Goal: Find specific page/section: Find specific page/section

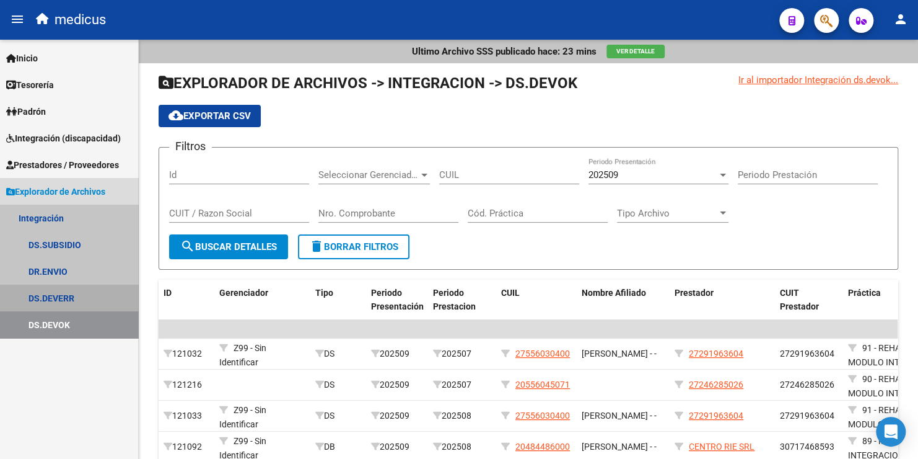
click at [73, 297] on link "DS.DEVERR" at bounding box center [69, 297] width 138 height 27
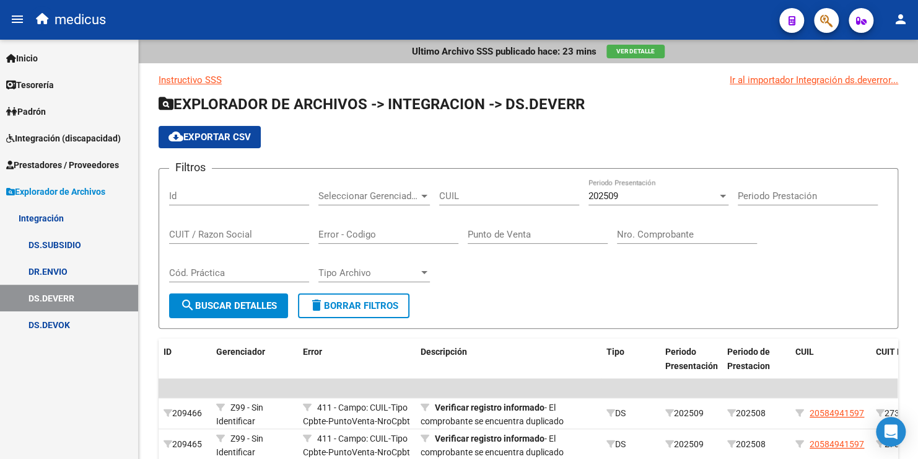
click at [73, 297] on link "DS.DEVERR" at bounding box center [69, 297] width 138 height 27
click at [627, 50] on span "Ver Detalle" at bounding box center [636, 51] width 38 height 7
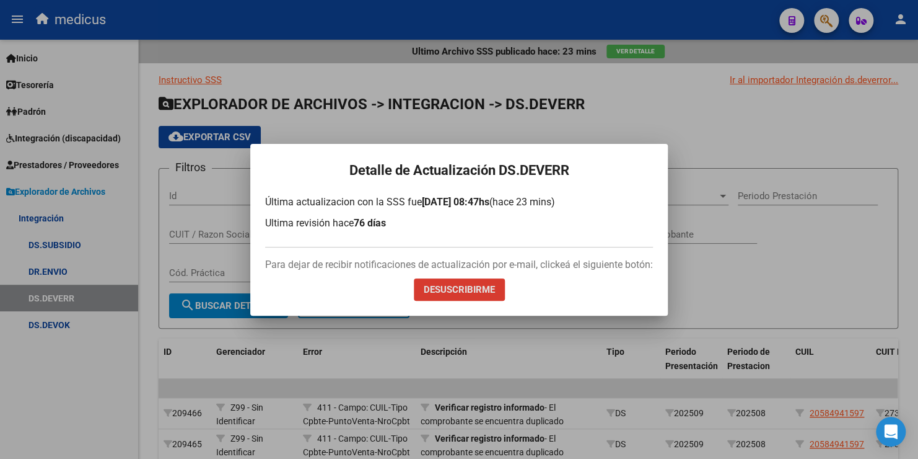
click at [683, 133] on div at bounding box center [459, 229] width 918 height 459
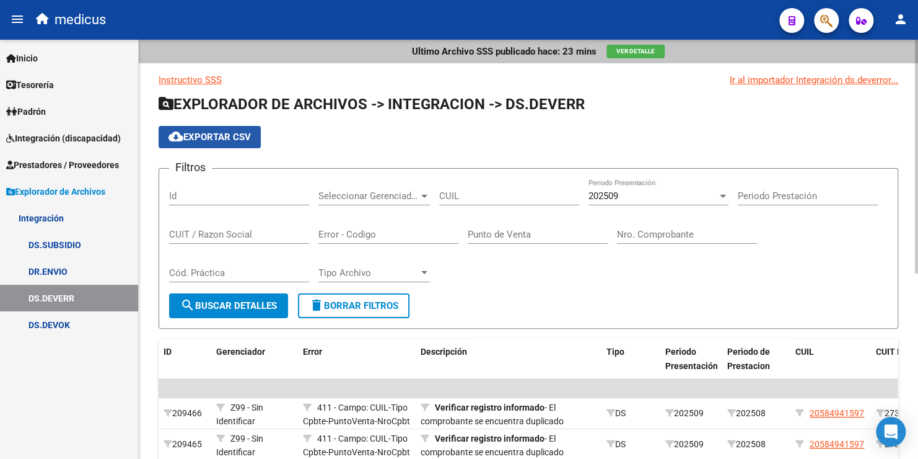
click at [240, 135] on span "cloud_download Exportar CSV" at bounding box center [210, 136] width 82 height 11
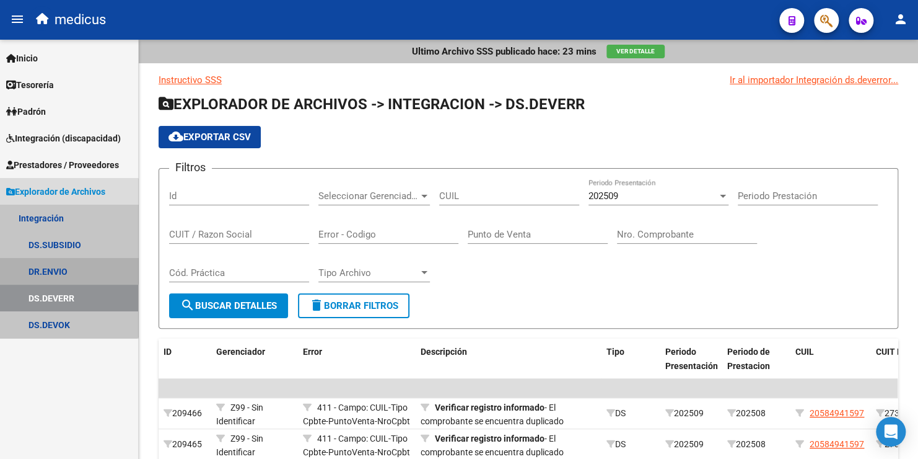
click at [66, 264] on link "DR.ENVIO" at bounding box center [69, 271] width 138 height 27
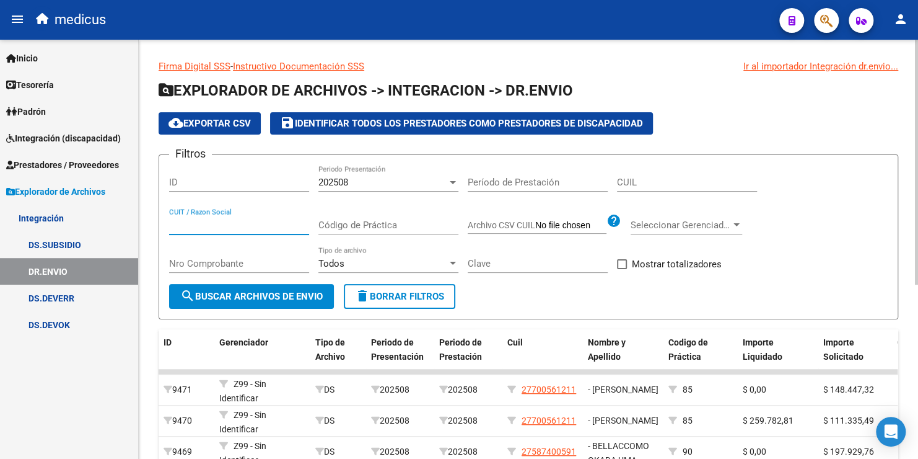
click at [246, 224] on input "CUIT / Razon Social" at bounding box center [239, 224] width 140 height 11
paste input "30716342855"
type input "30716342855"
click at [340, 173] on div "202508 Periodo Presentación" at bounding box center [389, 178] width 140 height 27
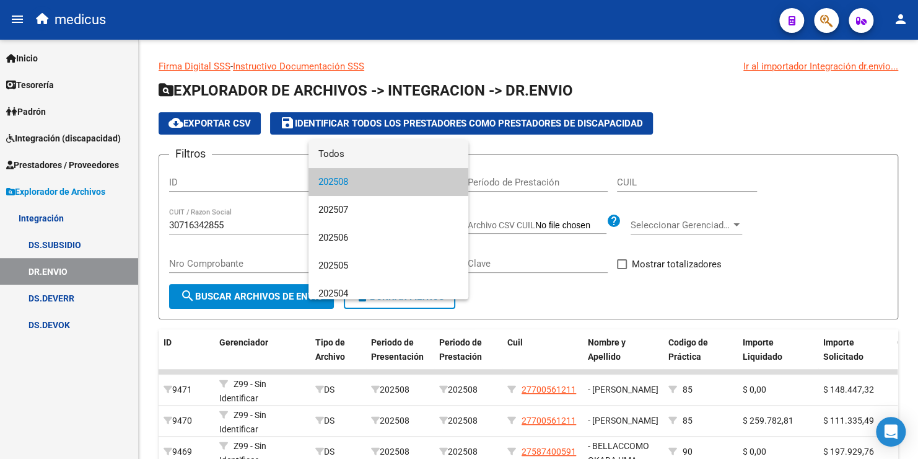
click at [345, 151] on span "Todos" at bounding box center [389, 154] width 140 height 28
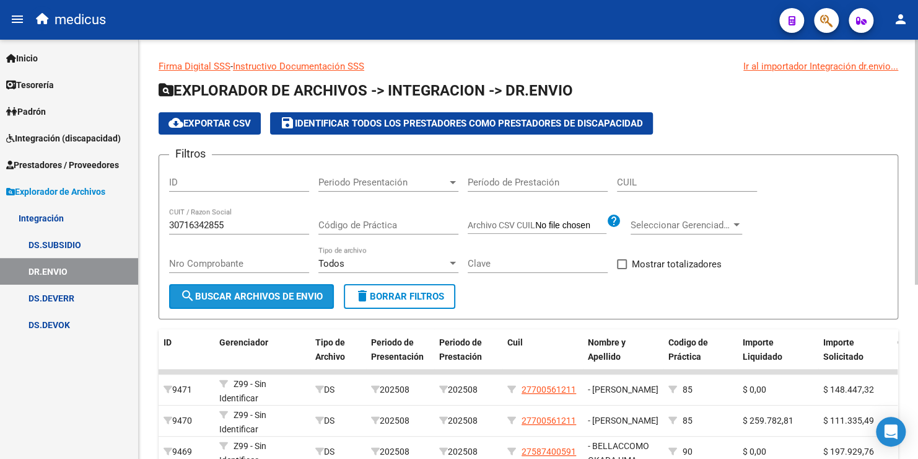
click at [287, 296] on span "search Buscar Archivos de Envio" at bounding box center [251, 296] width 143 height 11
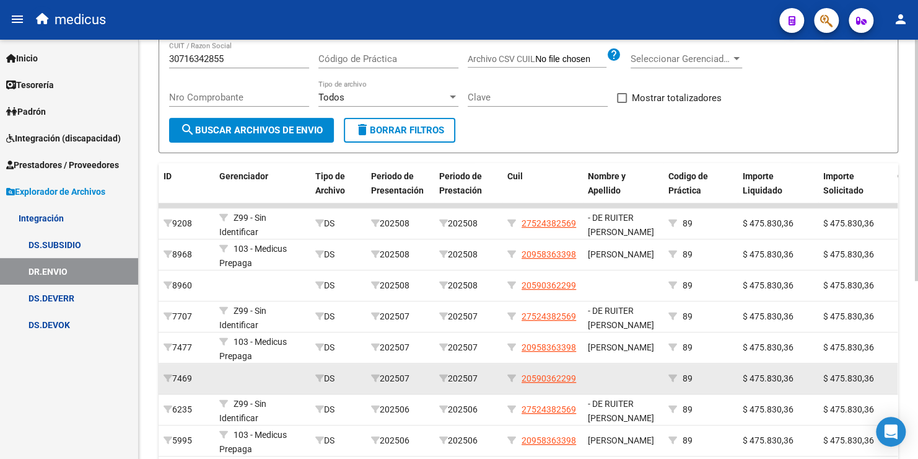
scroll to position [186, 0]
